Goal: Information Seeking & Learning: Understand process/instructions

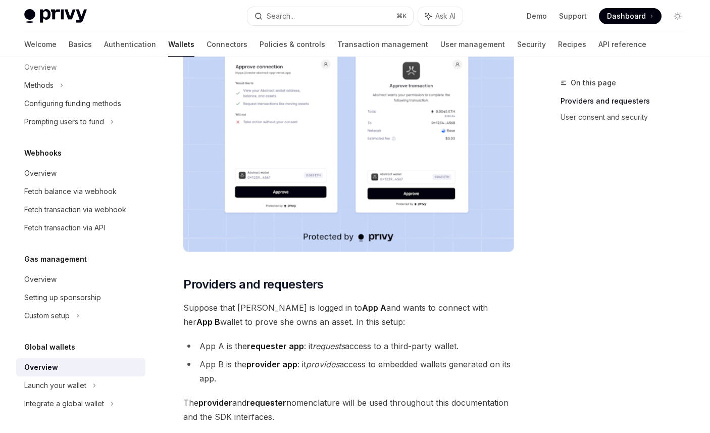
scroll to position [329, 0]
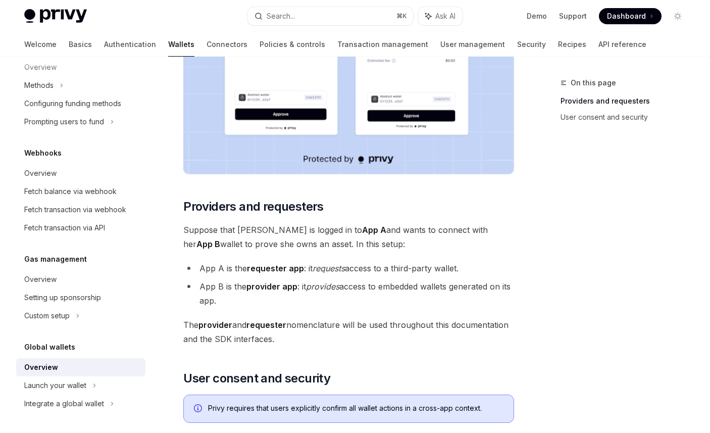
click at [421, 224] on span "Suppose that [PERSON_NAME] is logged in to App A and wants to connect with her …" at bounding box center [348, 237] width 331 height 28
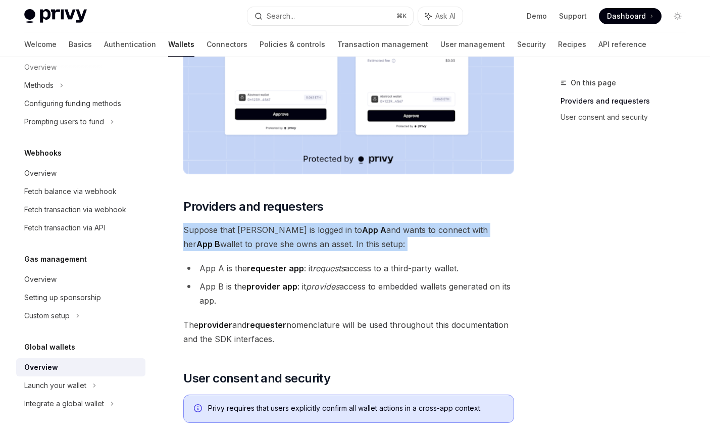
click at [421, 224] on span "Suppose that [PERSON_NAME] is logged in to App A and wants to connect with her …" at bounding box center [348, 237] width 331 height 28
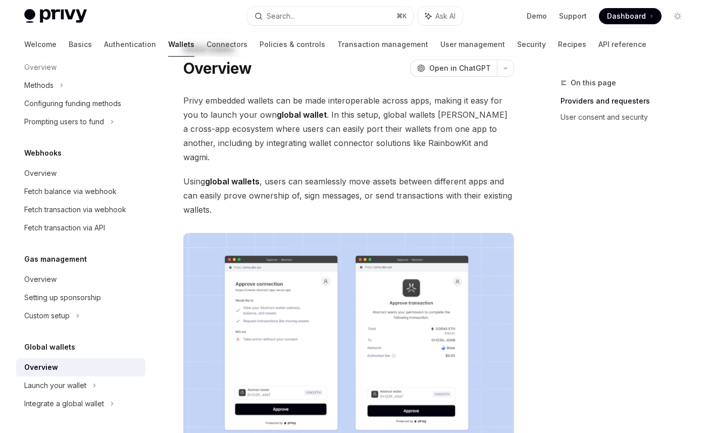
scroll to position [0, 0]
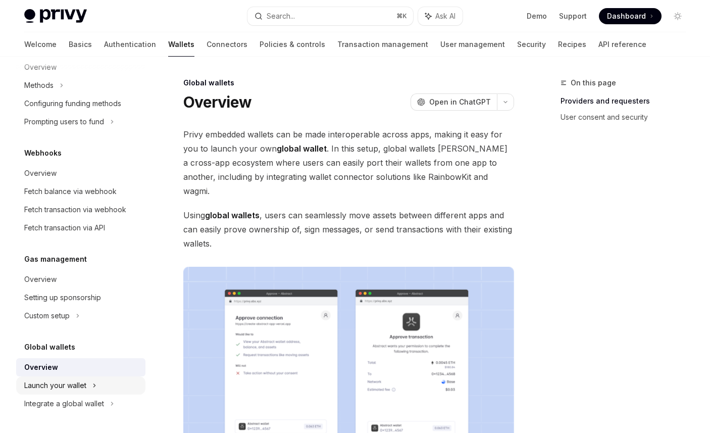
click at [88, 390] on div "Launch your wallet" at bounding box center [80, 385] width 129 height 18
type textarea "*"
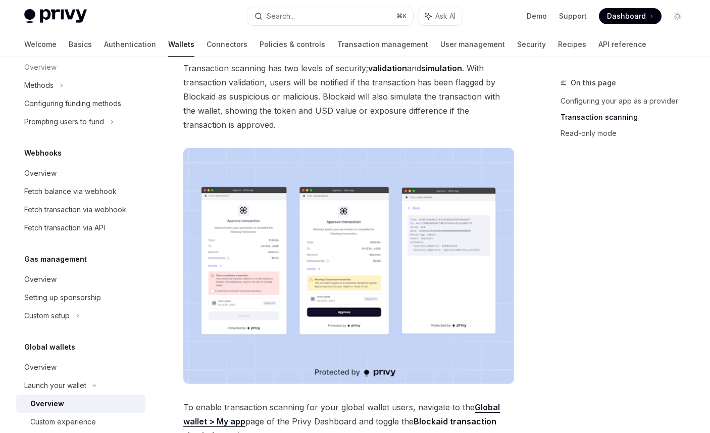
scroll to position [627, 0]
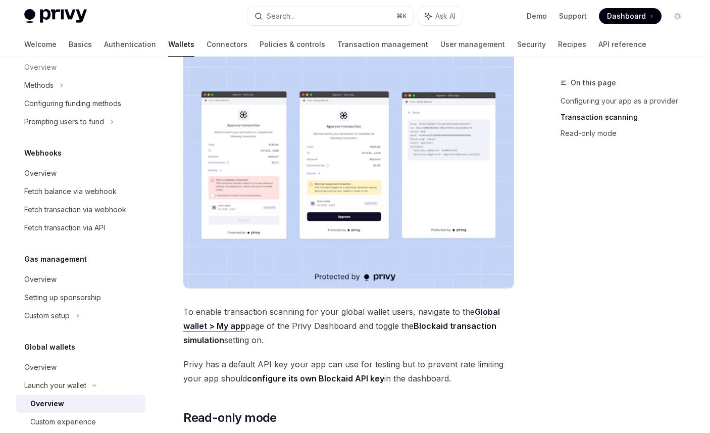
click at [494, 283] on img at bounding box center [348, 171] width 331 height 236
